Goal: Register for event/course

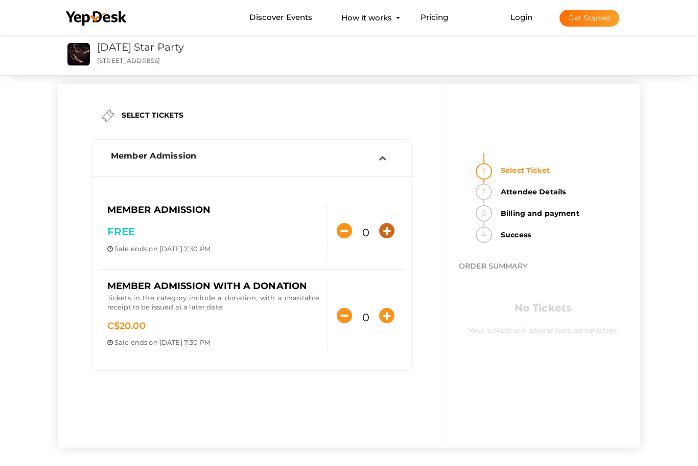
click at [391, 233] on icon "button" at bounding box center [386, 230] width 15 height 15
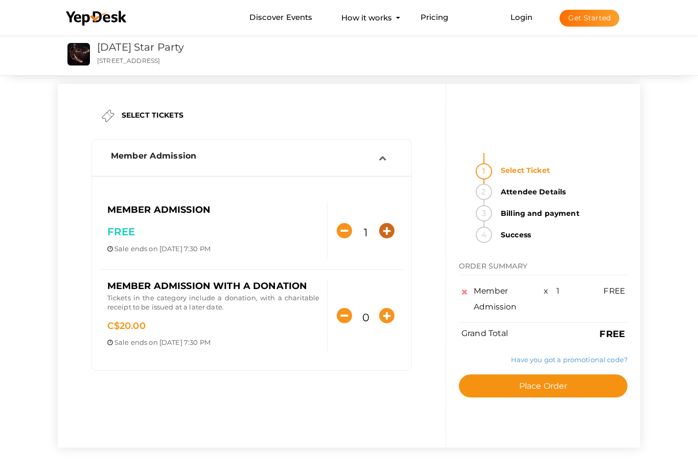
click at [388, 234] on icon "button" at bounding box center [386, 230] width 15 height 15
type input "2"
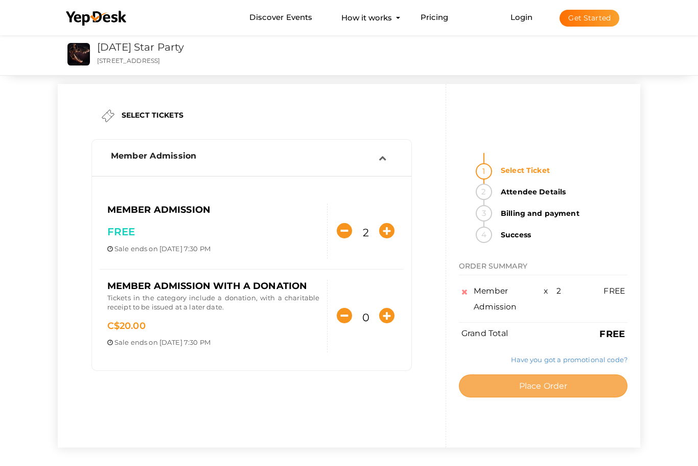
click at [540, 381] on span "Place Order" at bounding box center [543, 386] width 49 height 10
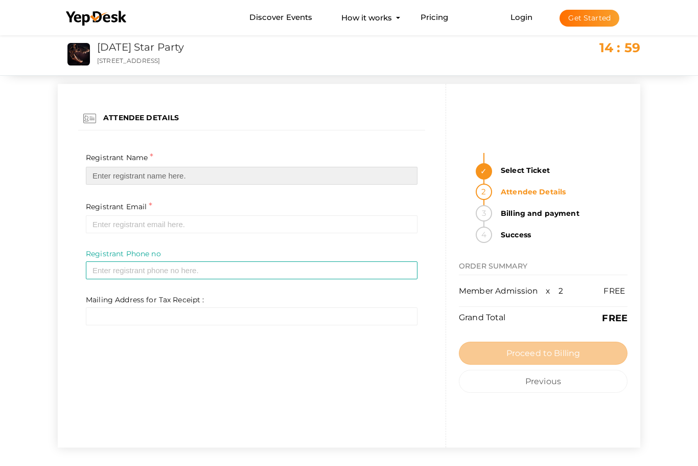
click at [214, 177] on input "text" at bounding box center [252, 176] width 332 height 18
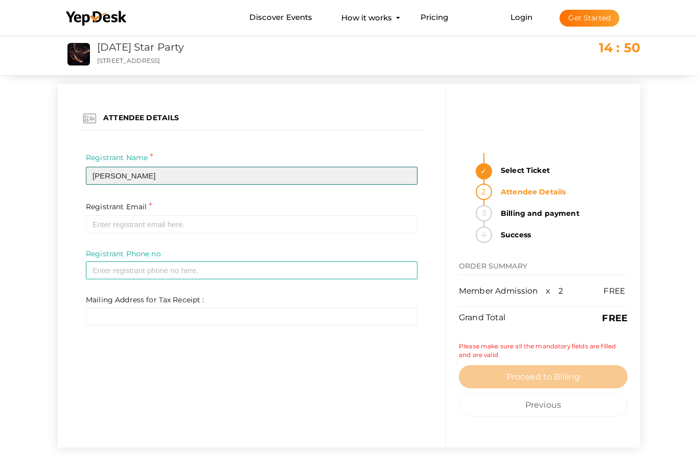
type input "[PERSON_NAME]"
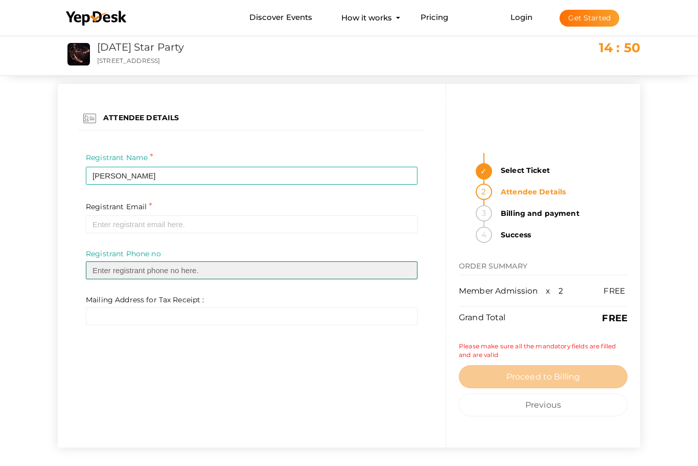
click at [315, 270] on input "text" at bounding box center [252, 270] width 332 height 18
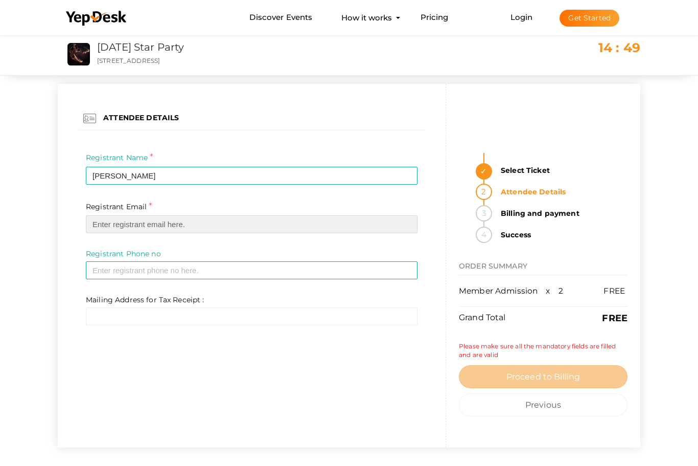
click at [309, 224] on input "email" at bounding box center [252, 224] width 332 height 18
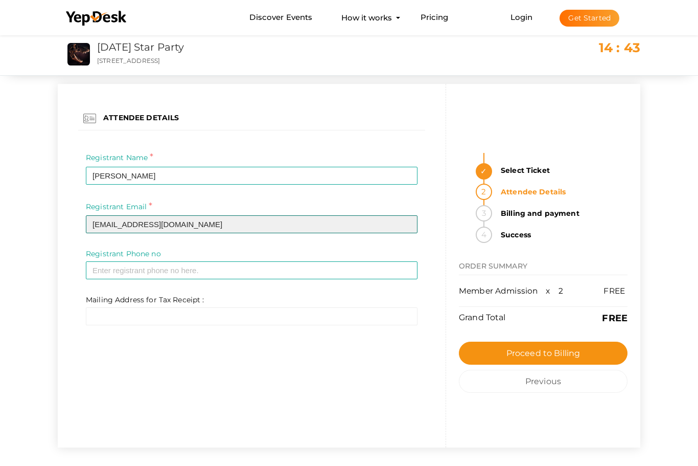
type input "[EMAIL_ADDRESS][DOMAIN_NAME]"
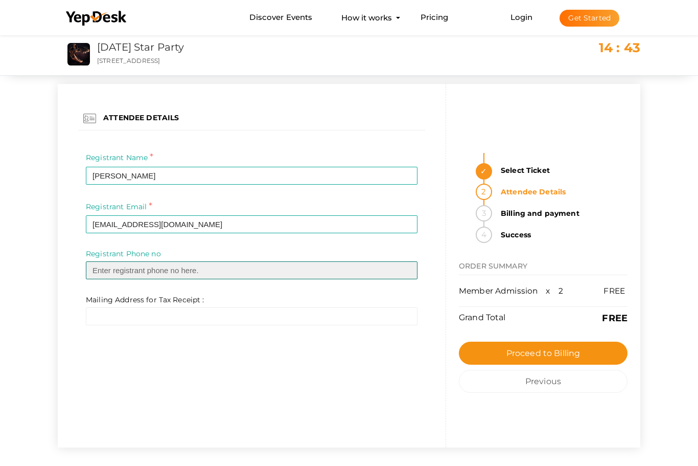
click at [293, 276] on input "text" at bounding box center [252, 270] width 332 height 18
type input "2506341385"
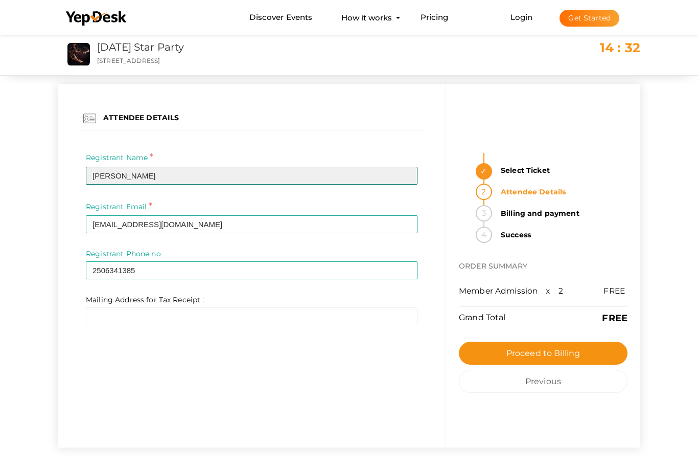
click at [113, 175] on input "[PERSON_NAME]" at bounding box center [252, 176] width 332 height 18
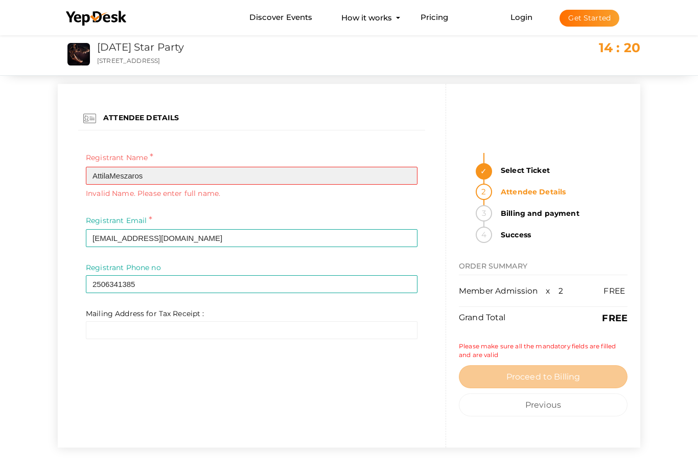
type input "[PERSON_NAME]"
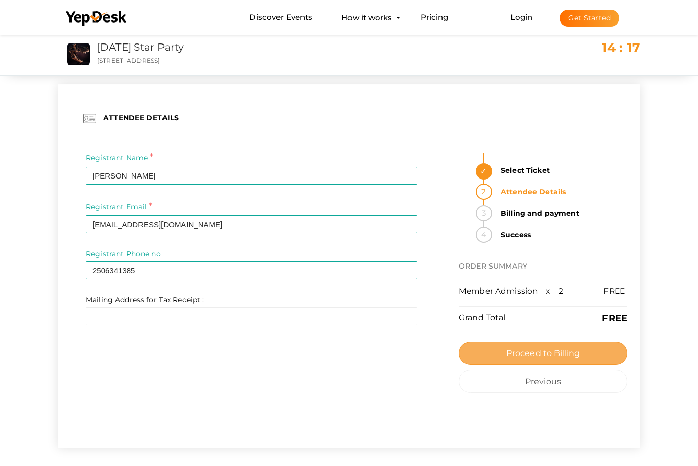
click at [582, 341] on button "Proceed to Billing" at bounding box center [543, 352] width 169 height 23
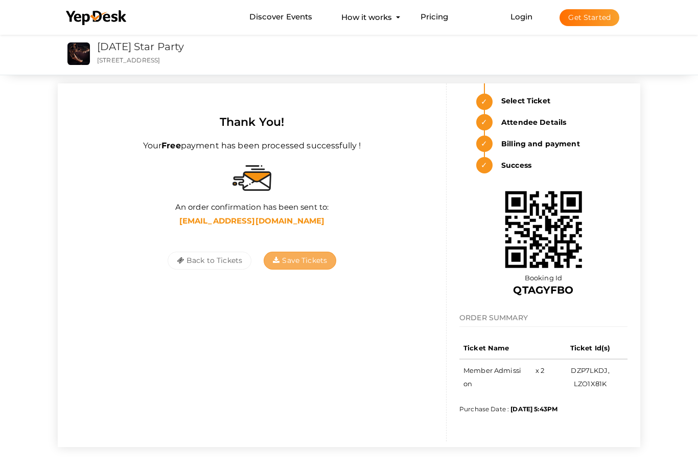
click at [305, 257] on span "Save Tickets" at bounding box center [300, 260] width 54 height 9
